Goal: Check status: Check status

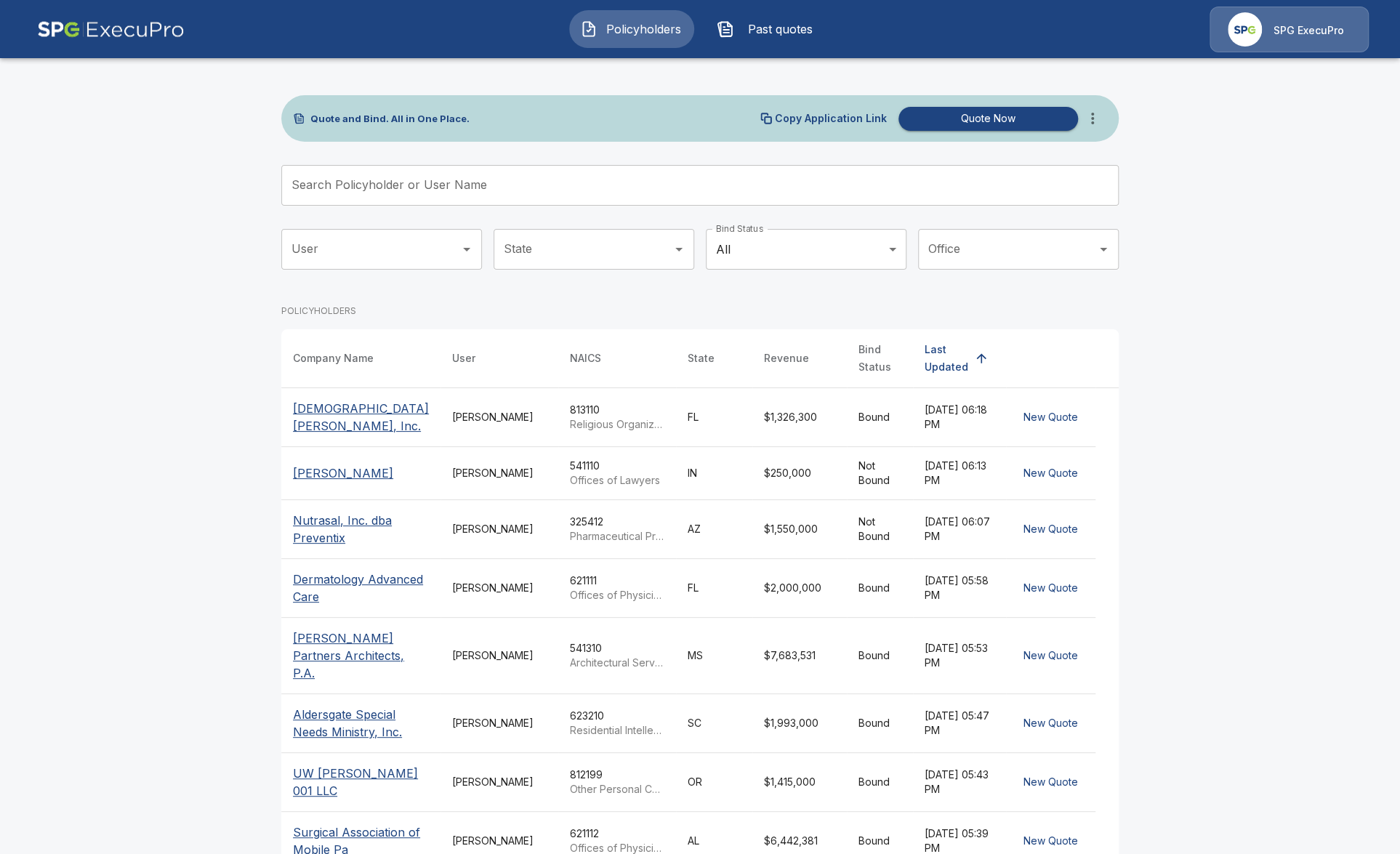
click at [784, 43] on button "Past quotes" at bounding box center [768, 29] width 125 height 38
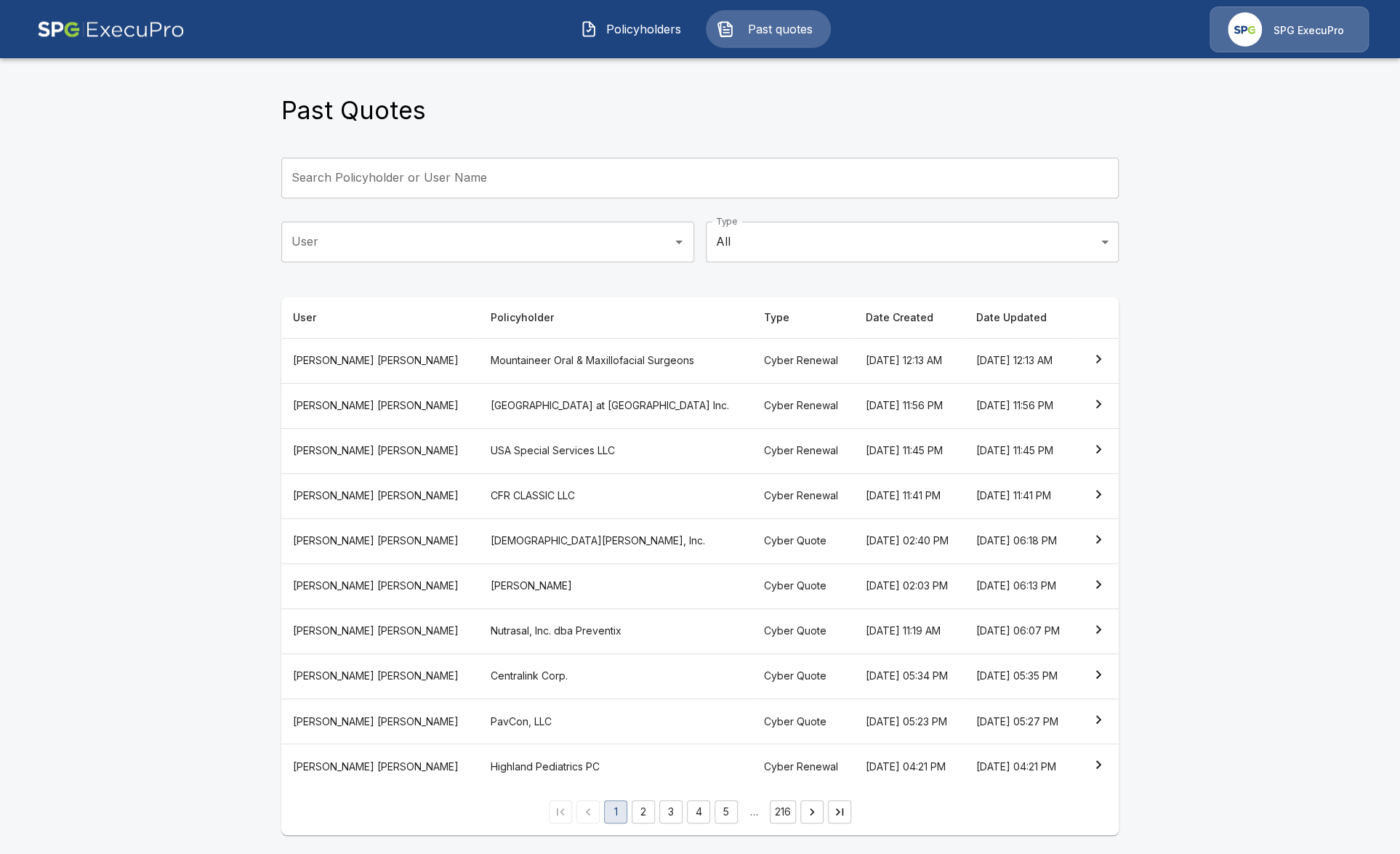
click at [512, 372] on th "Mountaineer Oral & Maxillofacial Surgeons" at bounding box center [616, 361] width 274 height 45
click at [530, 398] on th "[GEOGRAPHIC_DATA] at [GEOGRAPHIC_DATA] Inc." at bounding box center [616, 405] width 274 height 45
click at [519, 469] on th "USA Special Services LLC" at bounding box center [616, 451] width 274 height 45
click at [579, 546] on th "[DEMOGRAPHIC_DATA][PERSON_NAME], Inc." at bounding box center [616, 540] width 274 height 45
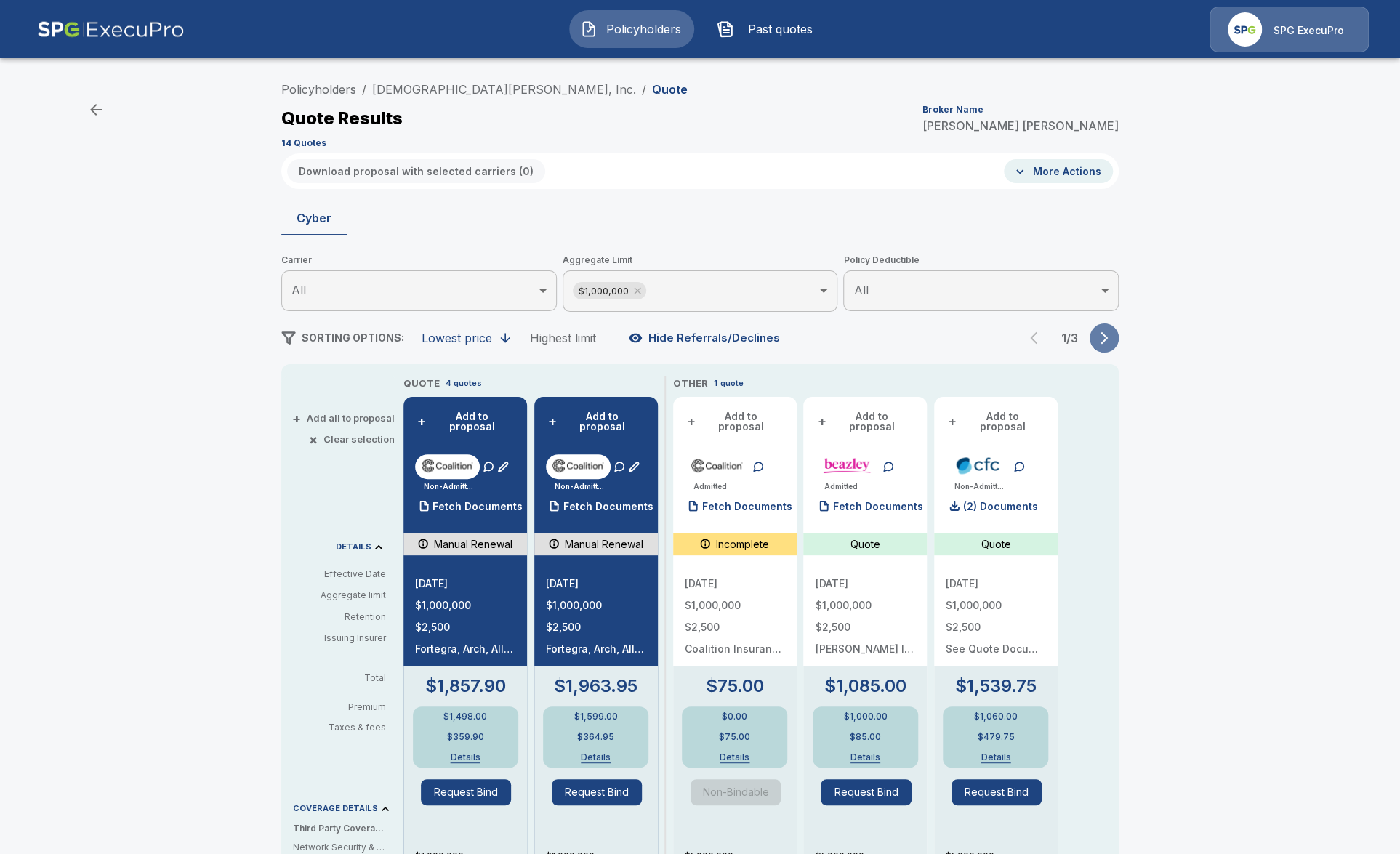
click at [1106, 336] on icon "button" at bounding box center [1103, 338] width 15 height 15
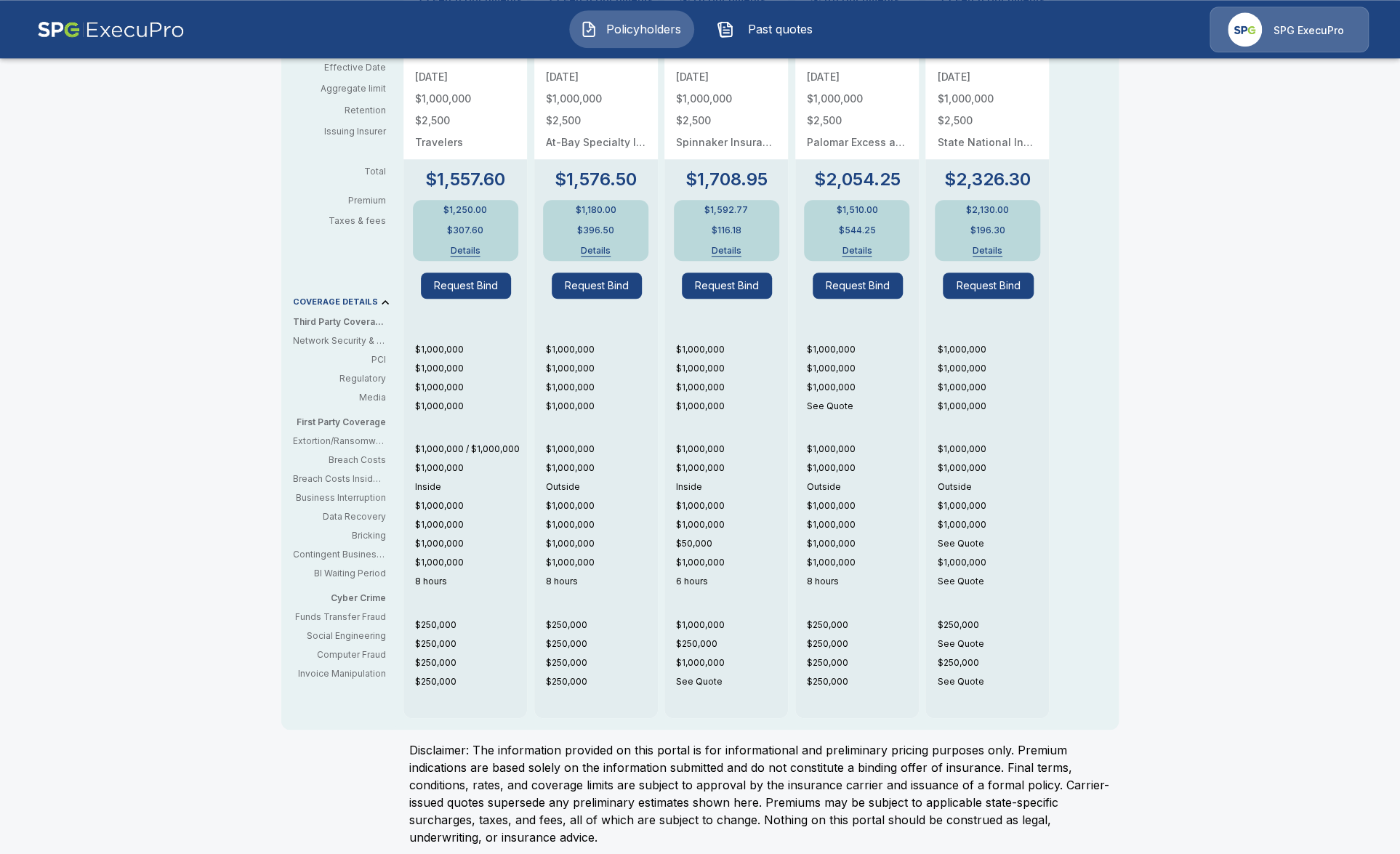
scroll to position [507, 0]
